Goal: Task Accomplishment & Management: Use online tool/utility

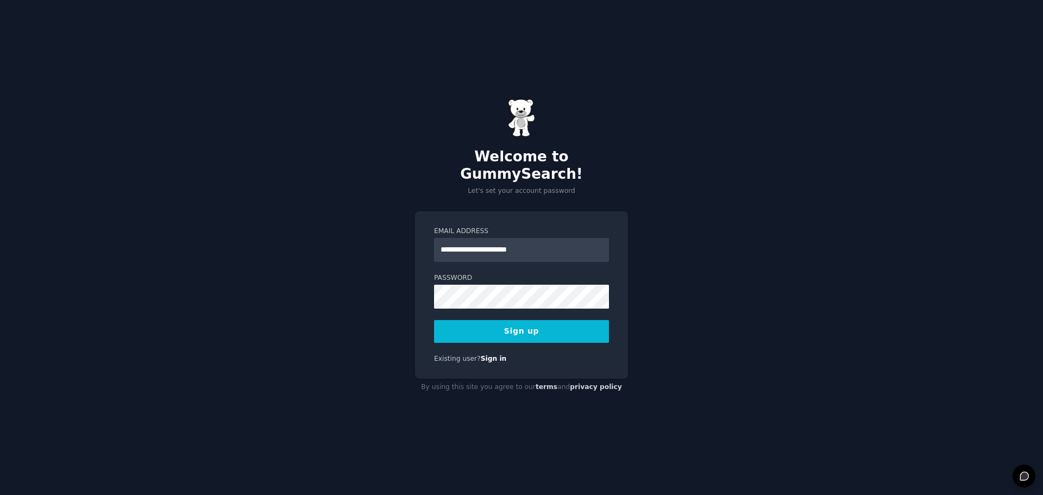
type input "**********"
click at [434, 320] on button "Sign up" at bounding box center [521, 331] width 175 height 23
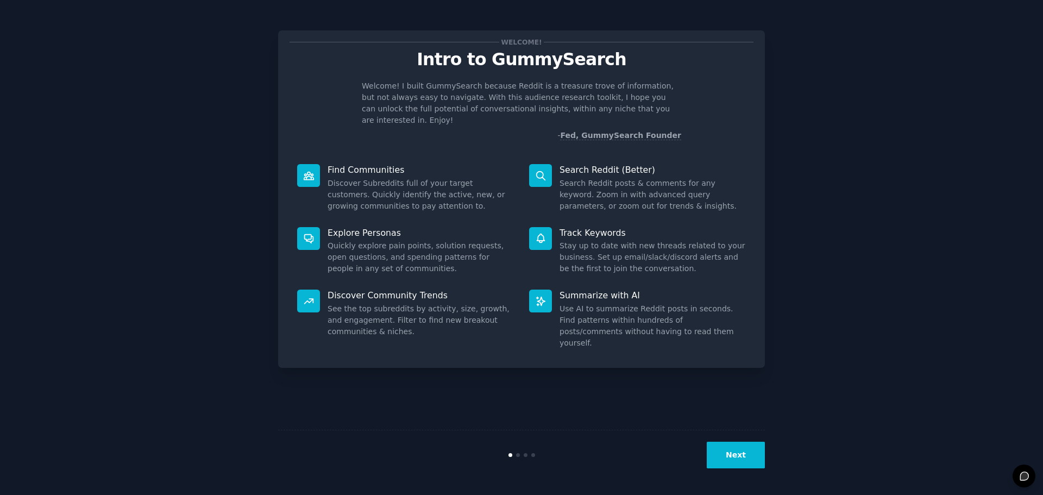
click at [738, 456] on button "Next" at bounding box center [736, 455] width 58 height 27
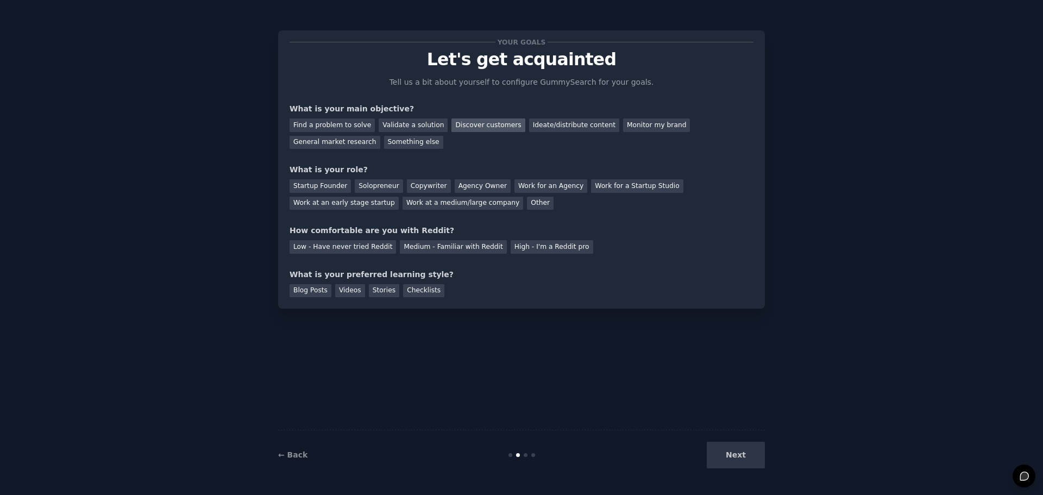
click at [465, 128] on div "Discover customers" at bounding box center [487, 125] width 73 height 14
click at [416, 122] on div "Validate a solution" at bounding box center [413, 125] width 69 height 14
click at [451, 124] on div "Discover customers" at bounding box center [487, 125] width 73 height 14
click at [315, 183] on div "Startup Founder" at bounding box center [319, 186] width 61 height 14
click at [380, 187] on div "Solopreneur" at bounding box center [379, 186] width 48 height 14
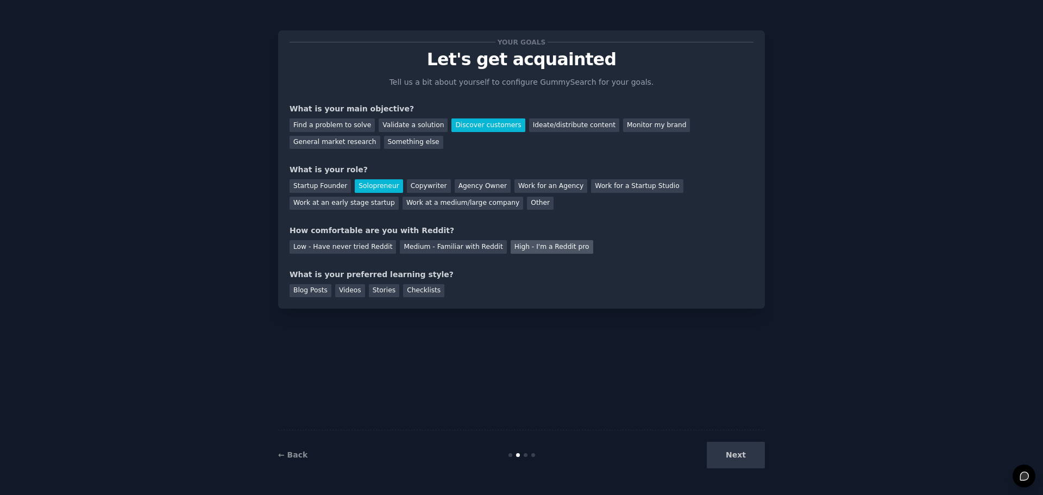
click at [511, 251] on div "High - I'm a Reddit pro" at bounding box center [552, 247] width 83 height 14
click at [435, 251] on div "Medium - Familiar with Reddit" at bounding box center [453, 247] width 106 height 14
click at [339, 291] on div "Videos" at bounding box center [350, 291] width 30 height 14
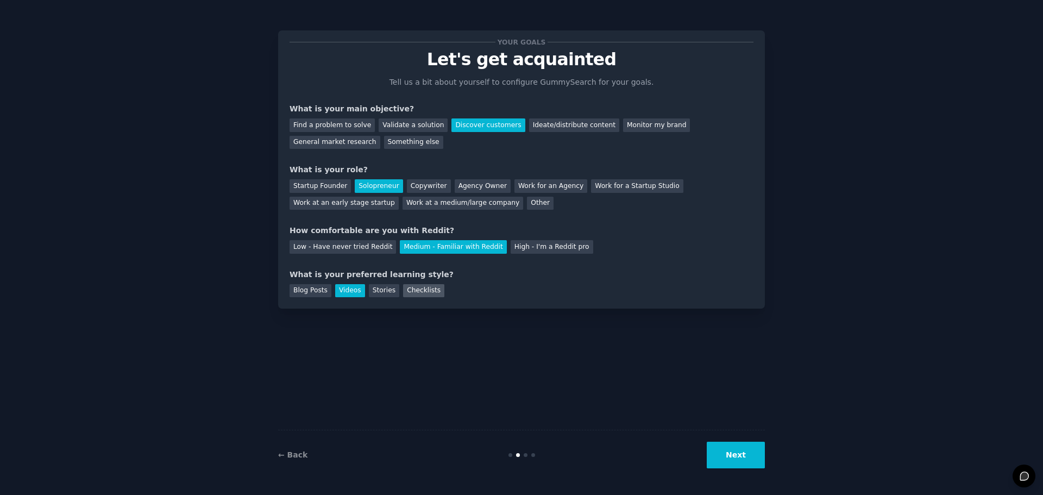
click at [405, 290] on div "Checklists" at bounding box center [423, 291] width 41 height 14
click at [342, 294] on div "Videos" at bounding box center [350, 291] width 30 height 14
click at [740, 450] on button "Next" at bounding box center [736, 455] width 58 height 27
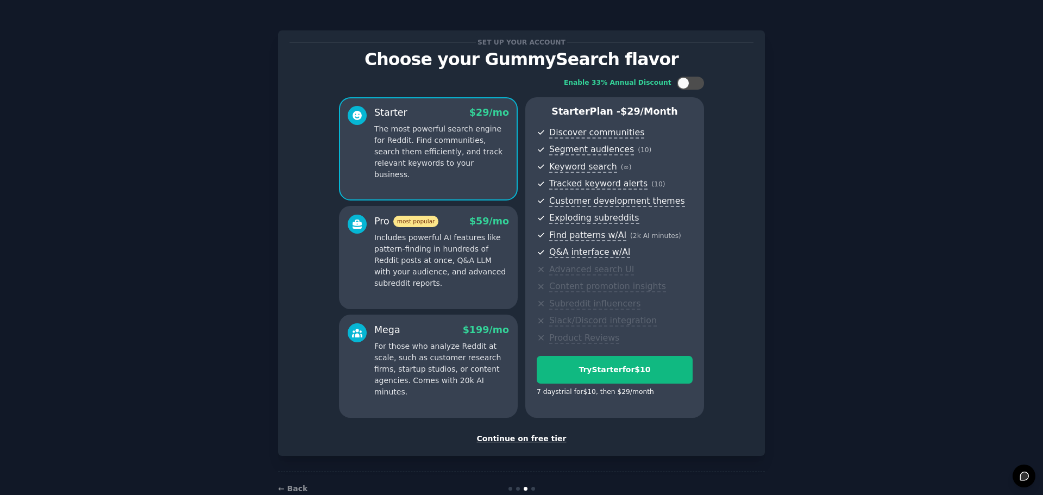
click at [454, 278] on p "Includes powerful AI features like pattern-finding in hundreds of Reddit posts …" at bounding box center [441, 260] width 135 height 57
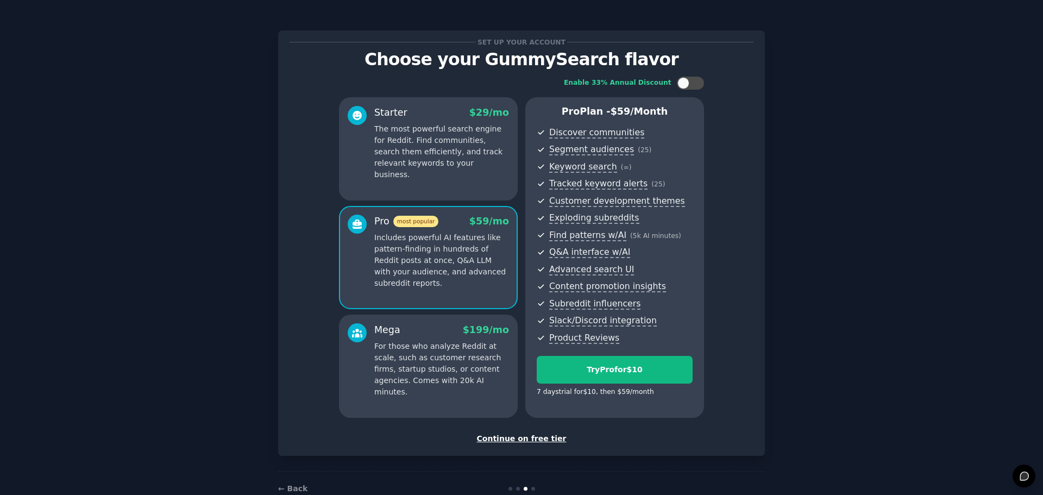
click at [480, 357] on p "For those who analyze Reddit at scale, such as customer research firms, startup…" at bounding box center [441, 369] width 135 height 57
click at [515, 439] on div "Continue on free tier" at bounding box center [521, 438] width 464 height 11
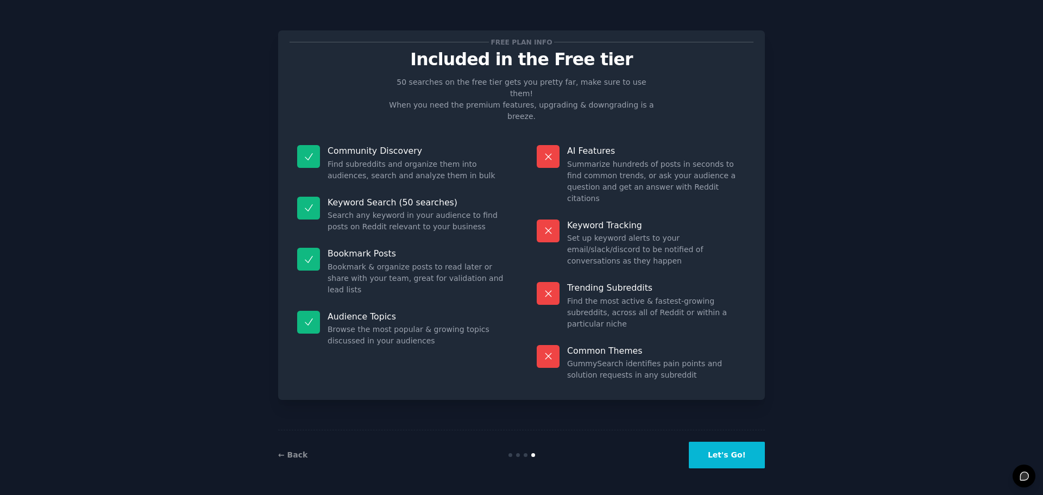
click at [713, 463] on button "Let's Go!" at bounding box center [727, 455] width 76 height 27
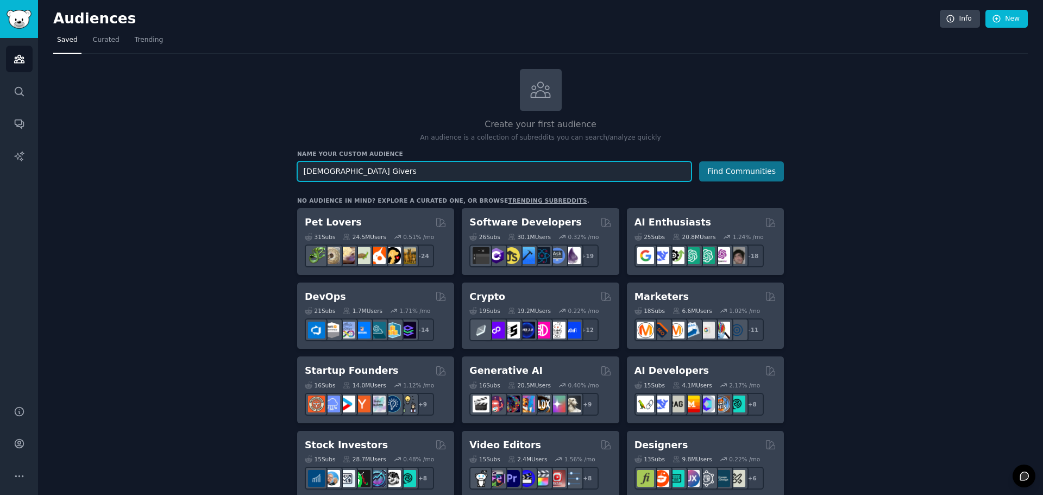
type input "Christian Givers"
click at [730, 176] on button "Find Communities" at bounding box center [741, 171] width 85 height 20
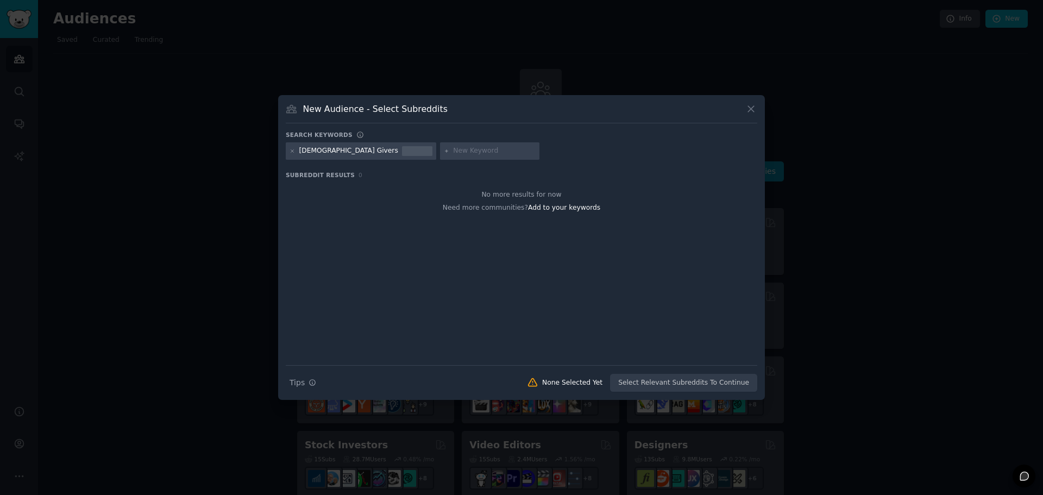
click at [453, 150] on input "text" at bounding box center [494, 151] width 83 height 10
type input "Donations"
click at [445, 150] on icon at bounding box center [446, 150] width 3 height 3
click at [453, 152] on input "Donations" at bounding box center [494, 151] width 83 height 10
click at [440, 173] on h3 "Subreddit Results 0" at bounding box center [521, 175] width 471 height 8
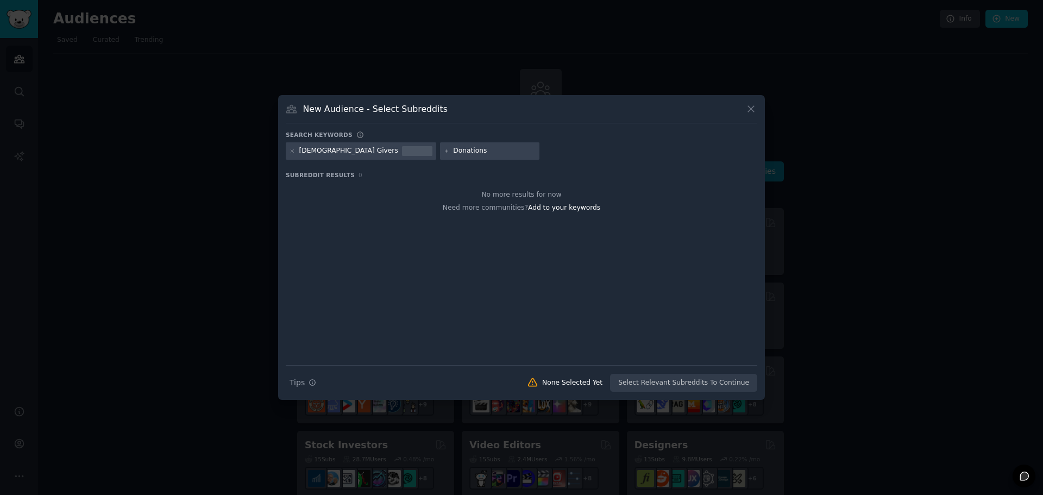
click at [453, 150] on input "Donations" at bounding box center [494, 151] width 83 height 10
click at [542, 154] on input "text" at bounding box center [583, 151] width 83 height 10
type input "Giving"
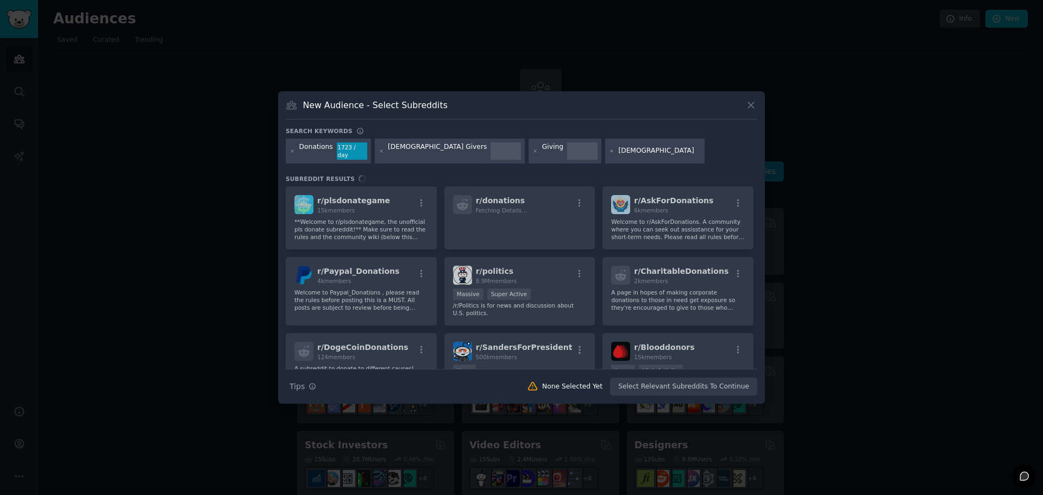
type input "Christianity"
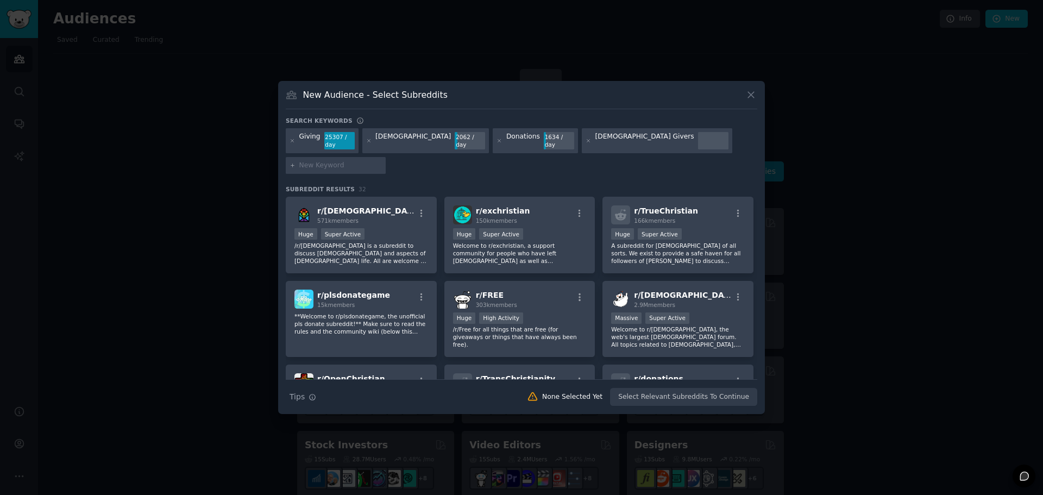
click at [382, 161] on input "text" at bounding box center [340, 166] width 83 height 10
type input "Charity"
